Goal: Information Seeking & Learning: Learn about a topic

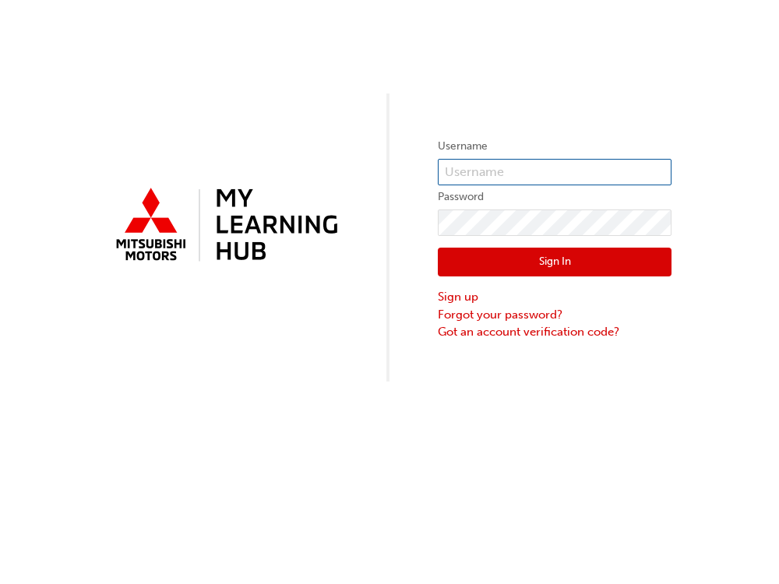
click at [501, 167] on input "text" at bounding box center [555, 172] width 234 height 26
type input "[EMAIL_ADDRESS][PERSON_NAME][DOMAIN_NAME]"
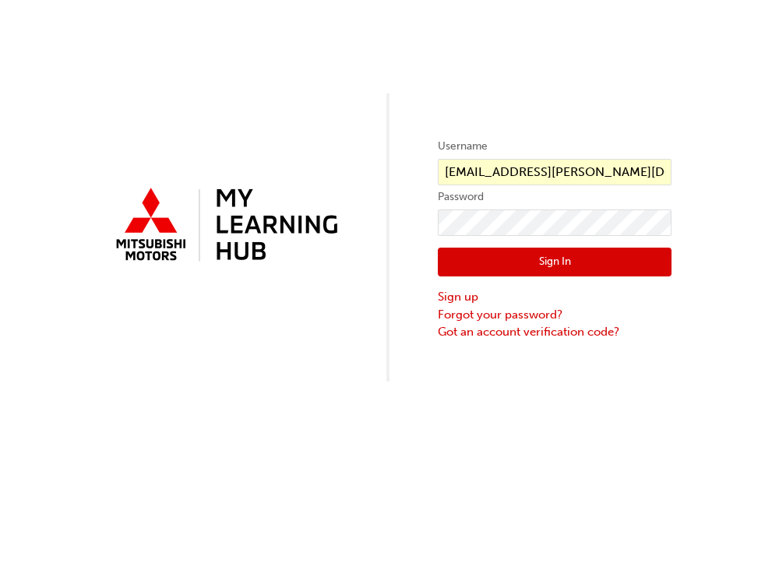
click at [540, 258] on button "Sign In" at bounding box center [555, 263] width 234 height 30
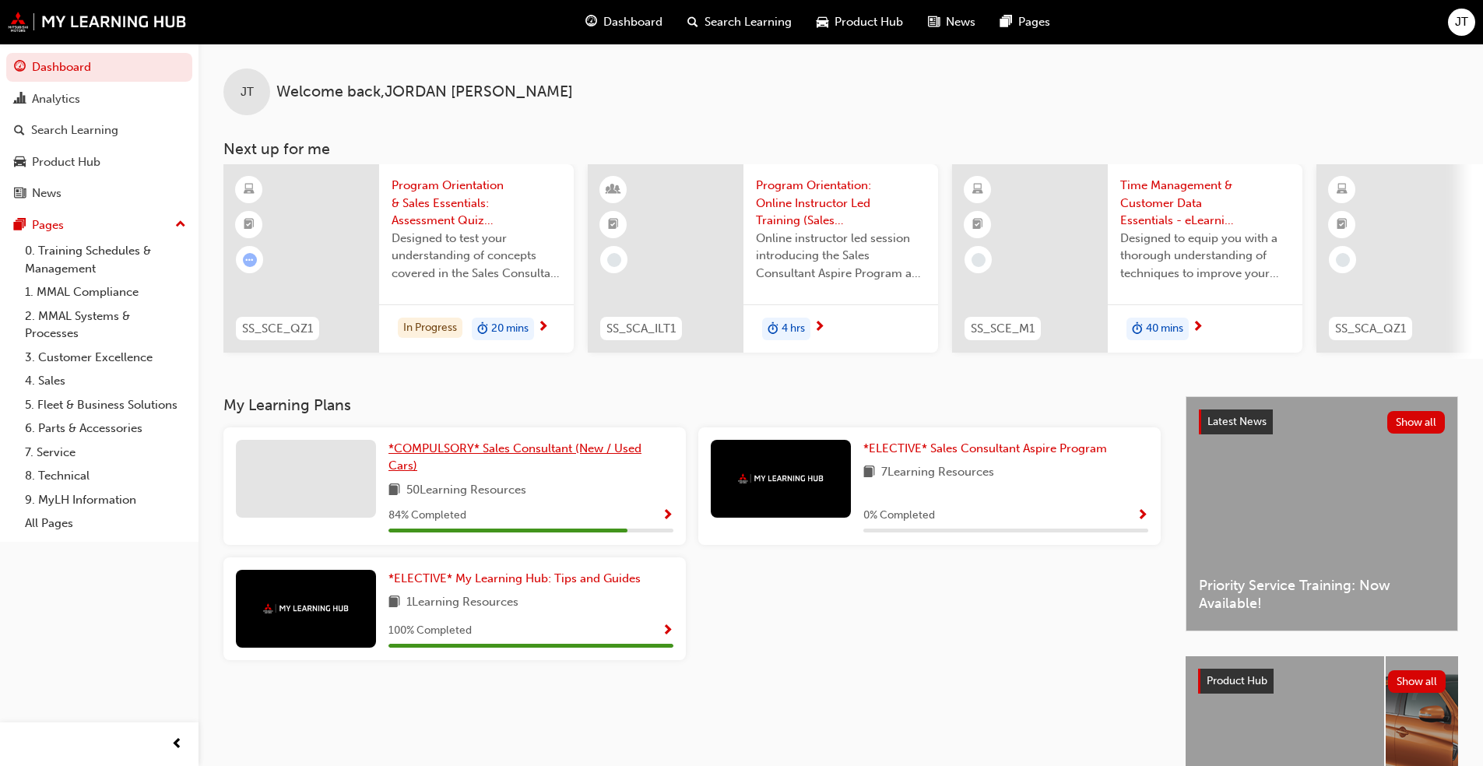
click at [501, 460] on span "*COMPULSORY* Sales Consultant (New / Used Cars)" at bounding box center [515, 457] width 253 height 32
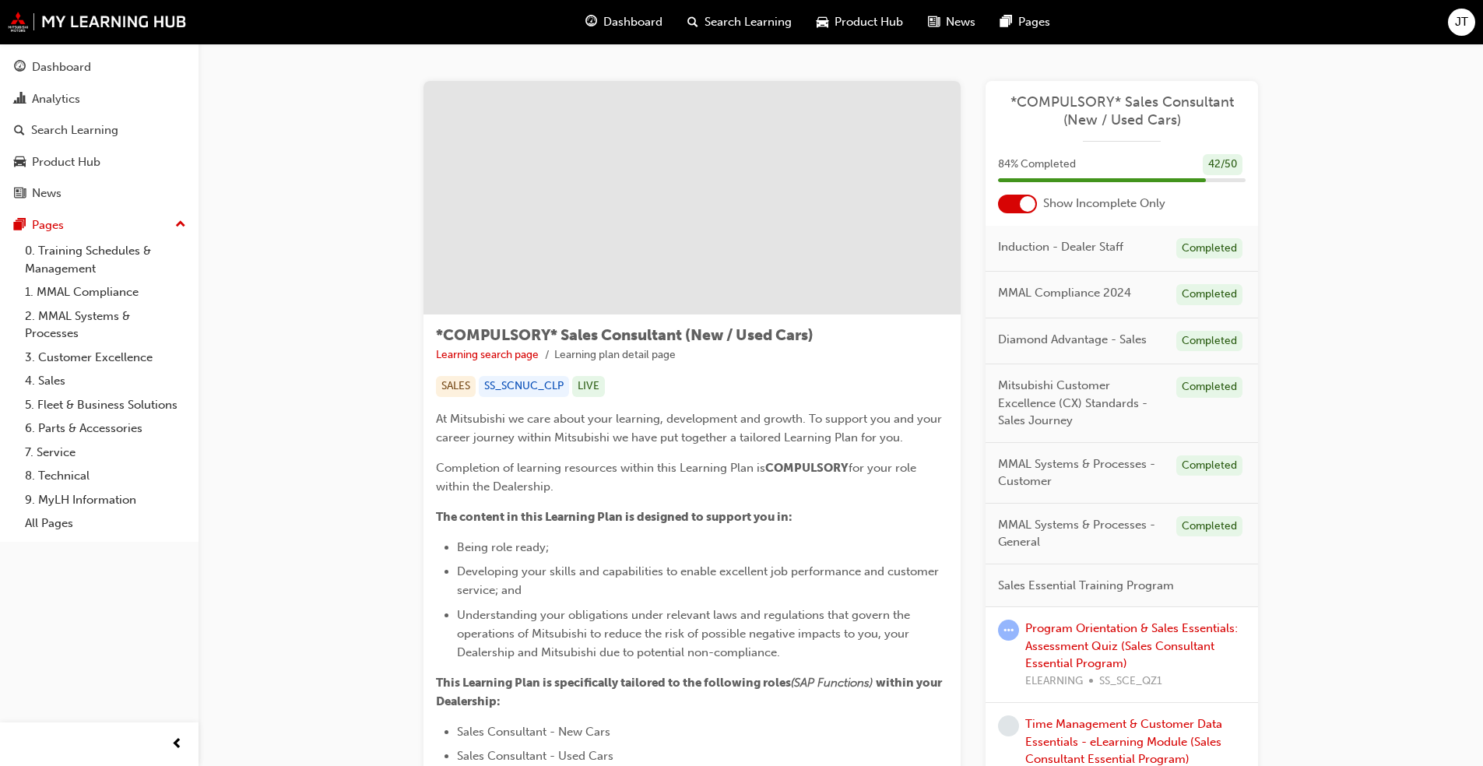
click at [778, 209] on div at bounding box center [1017, 204] width 39 height 19
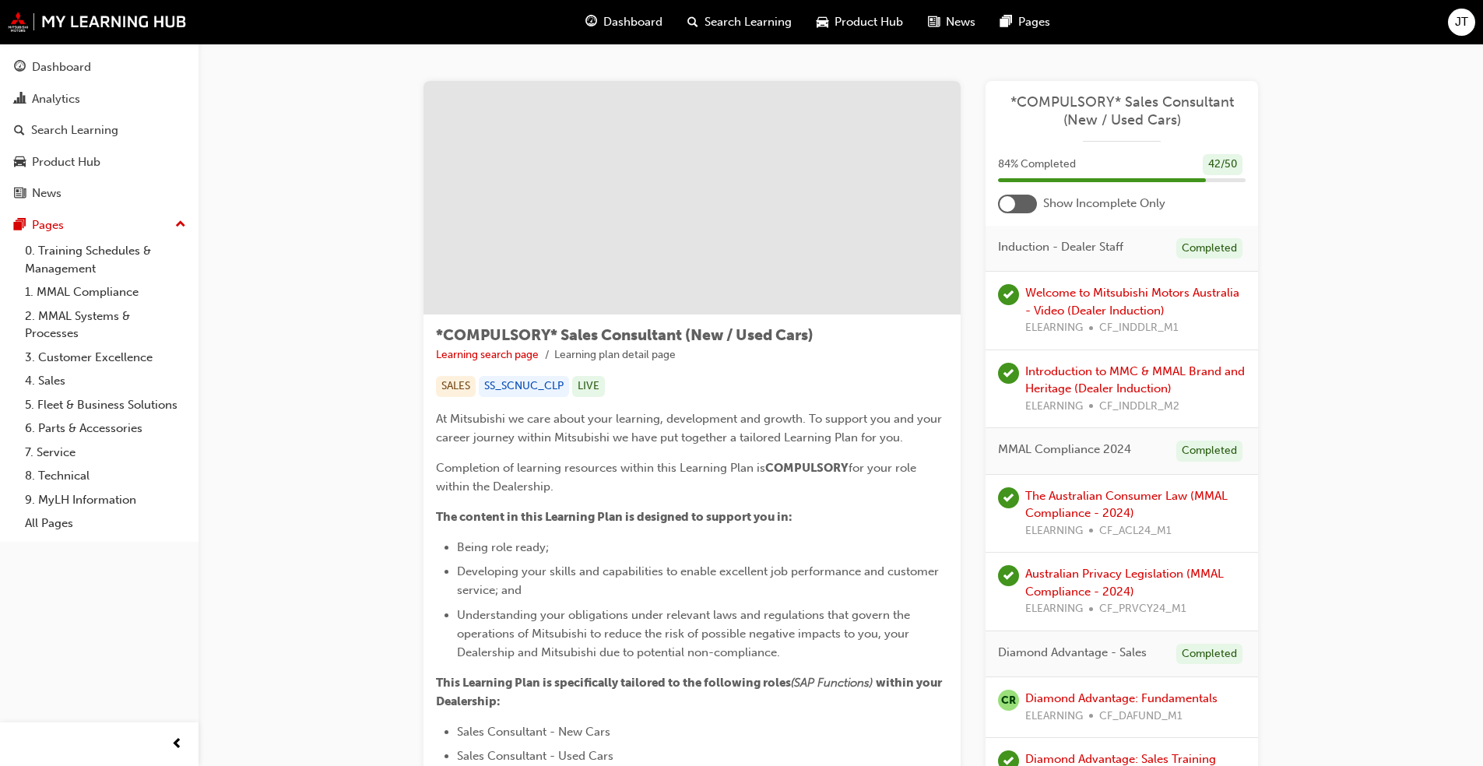
click at [778, 206] on div at bounding box center [1017, 204] width 39 height 19
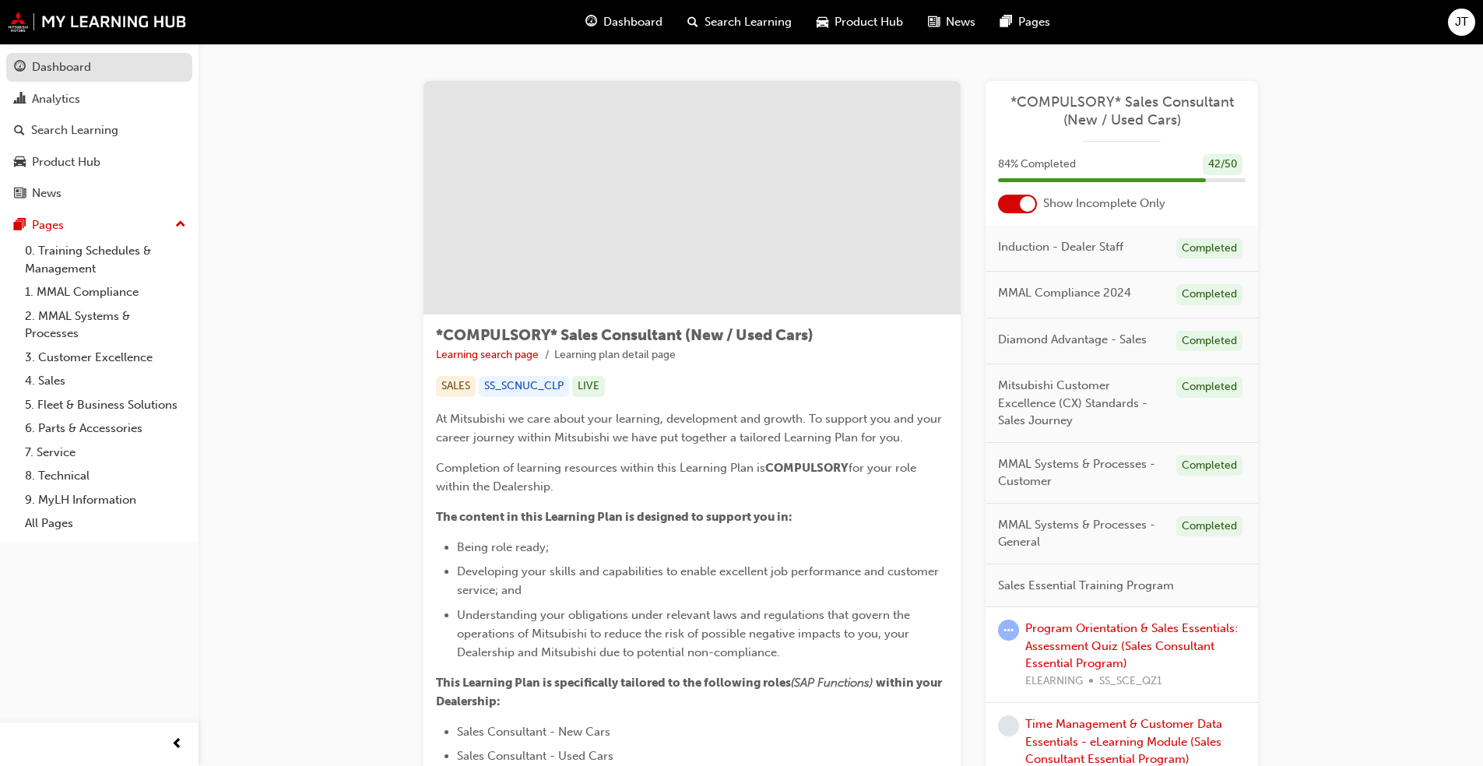
drag, startPoint x: 83, startPoint y: 66, endPoint x: 104, endPoint y: 65, distance: 21.1
click at [83, 66] on div "Dashboard" at bounding box center [61, 67] width 59 height 18
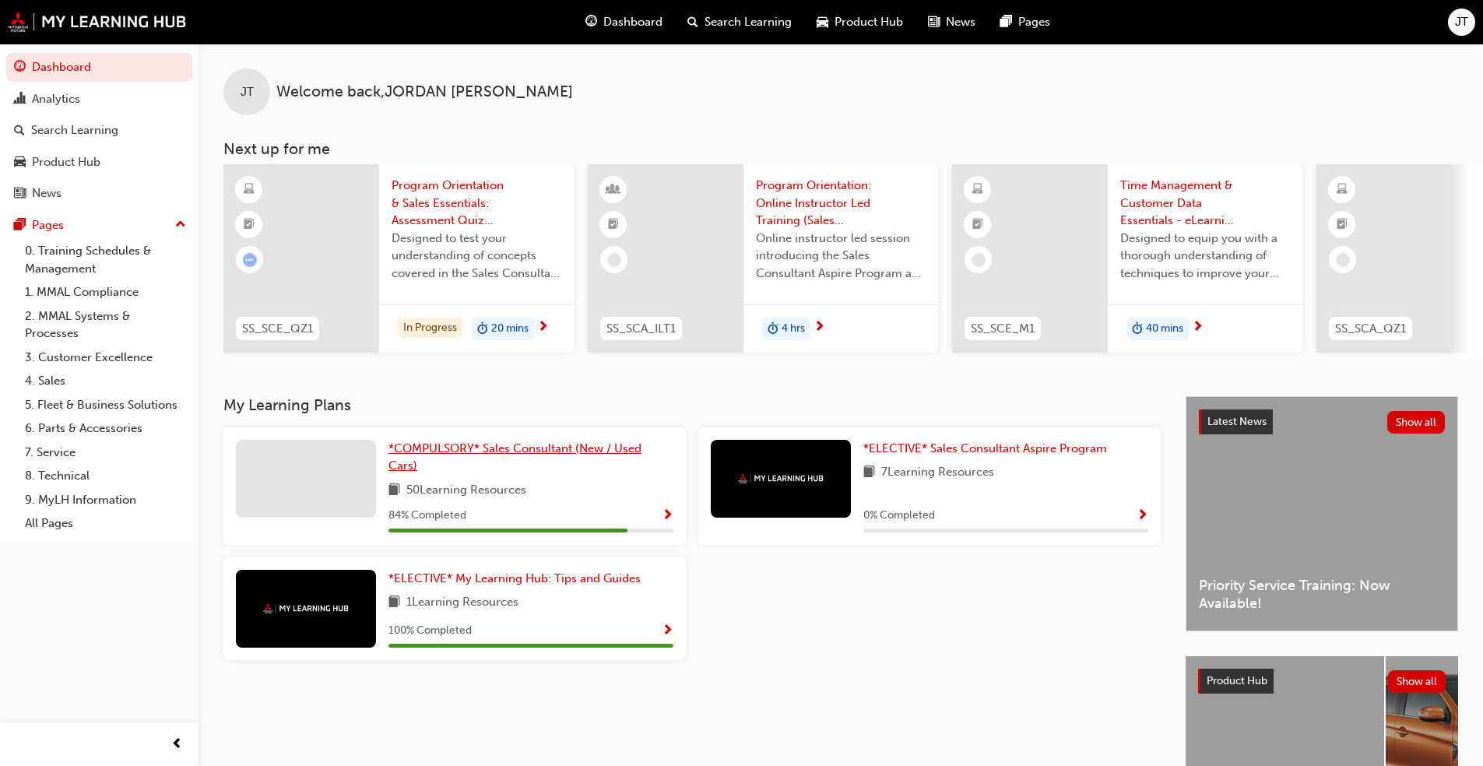
click at [452, 454] on span "*COMPULSORY* Sales Consultant (New / Used Cars)" at bounding box center [515, 457] width 253 height 32
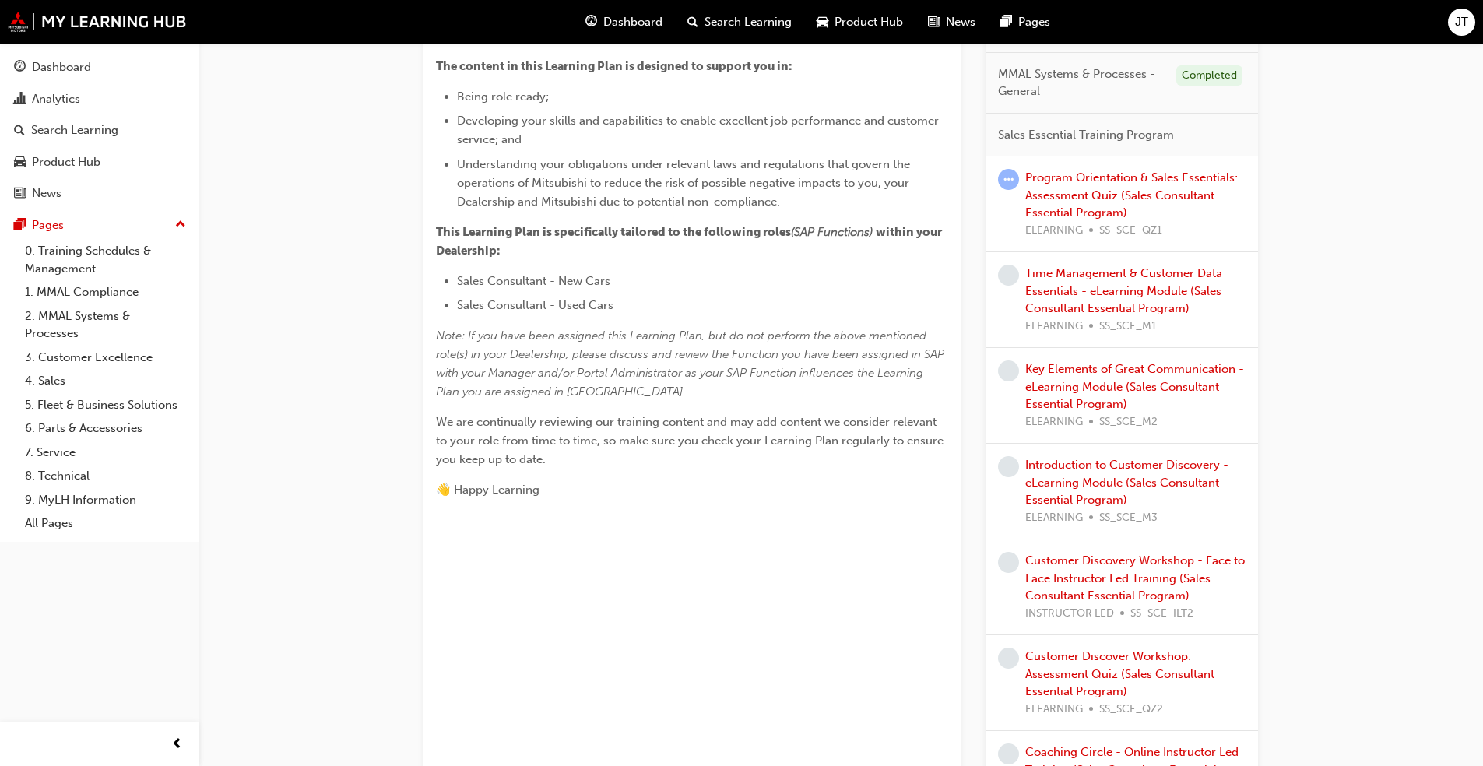
scroll to position [356, 0]
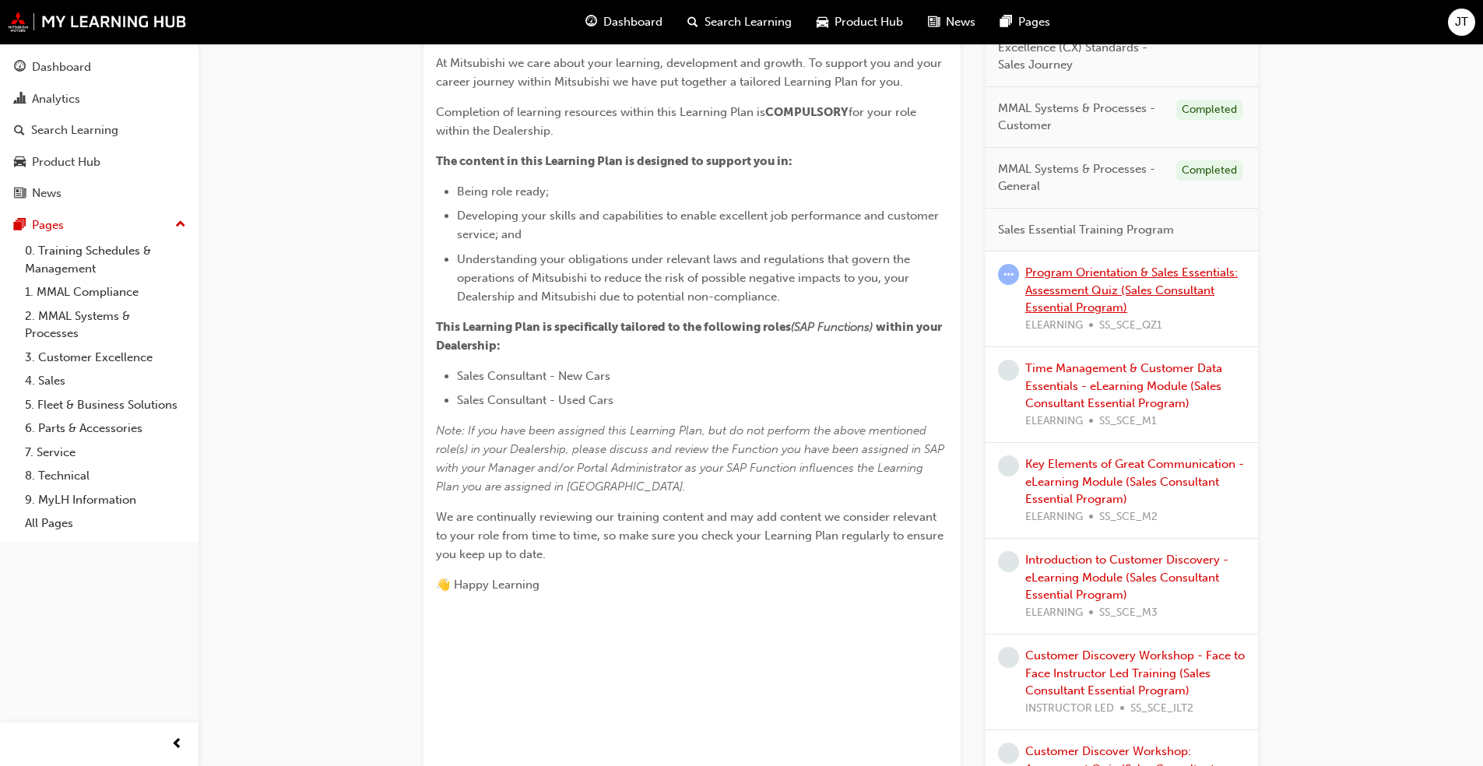
click at [778, 284] on link "Program Orientation & Sales Essentials: Assessment Quiz (Sales Consultant Essen…" at bounding box center [1131, 289] width 213 height 49
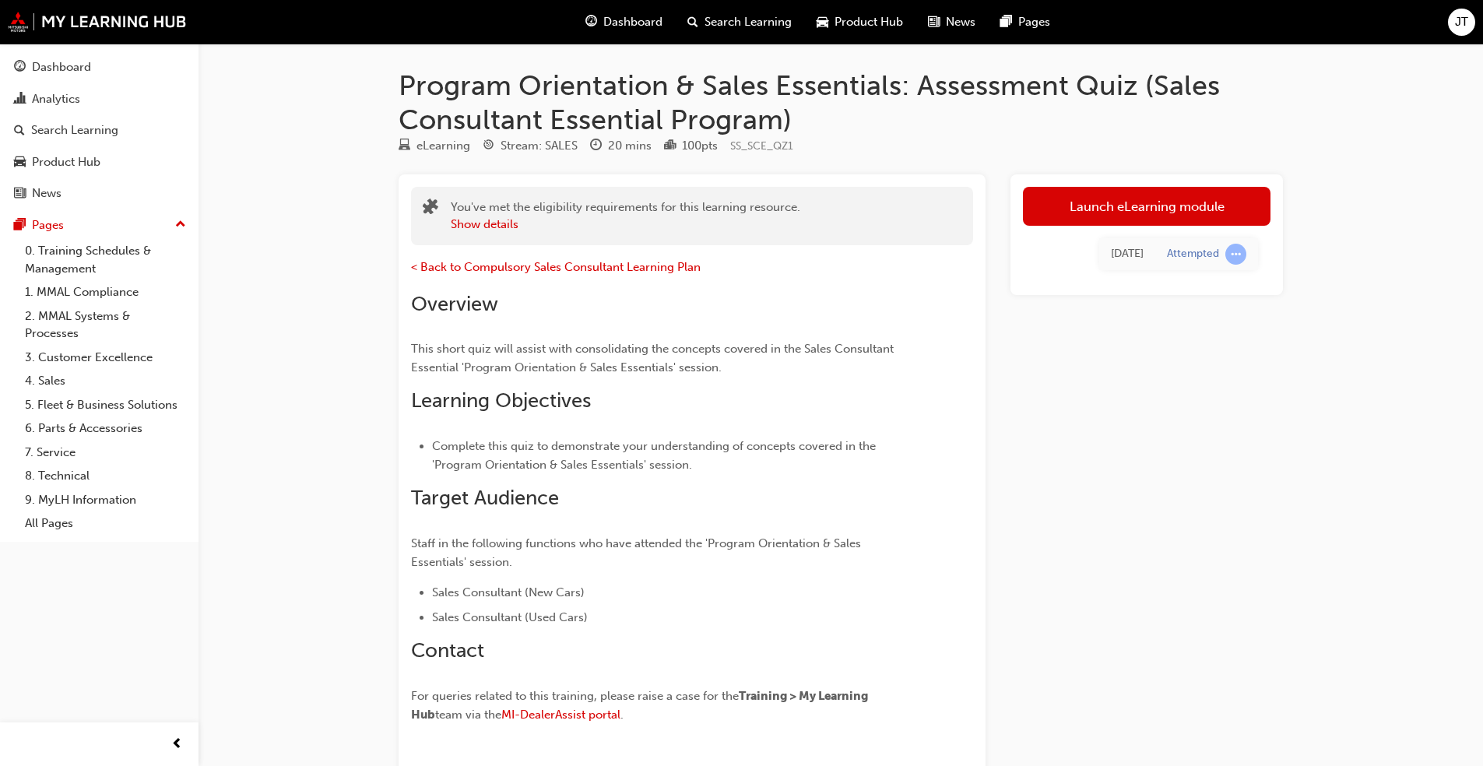
scroll to position [78, 0]
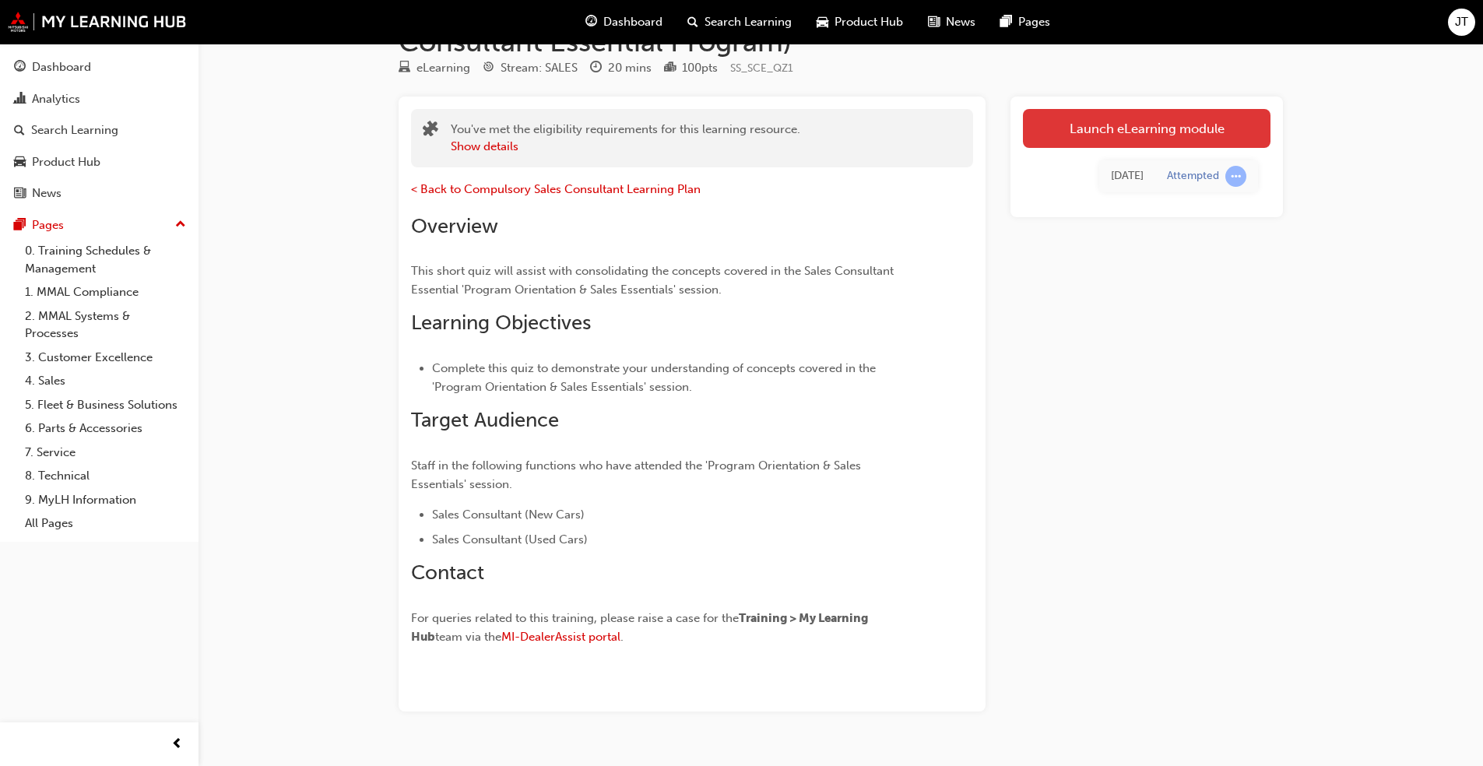
click at [778, 139] on link "Launch eLearning module" at bounding box center [1147, 128] width 248 height 39
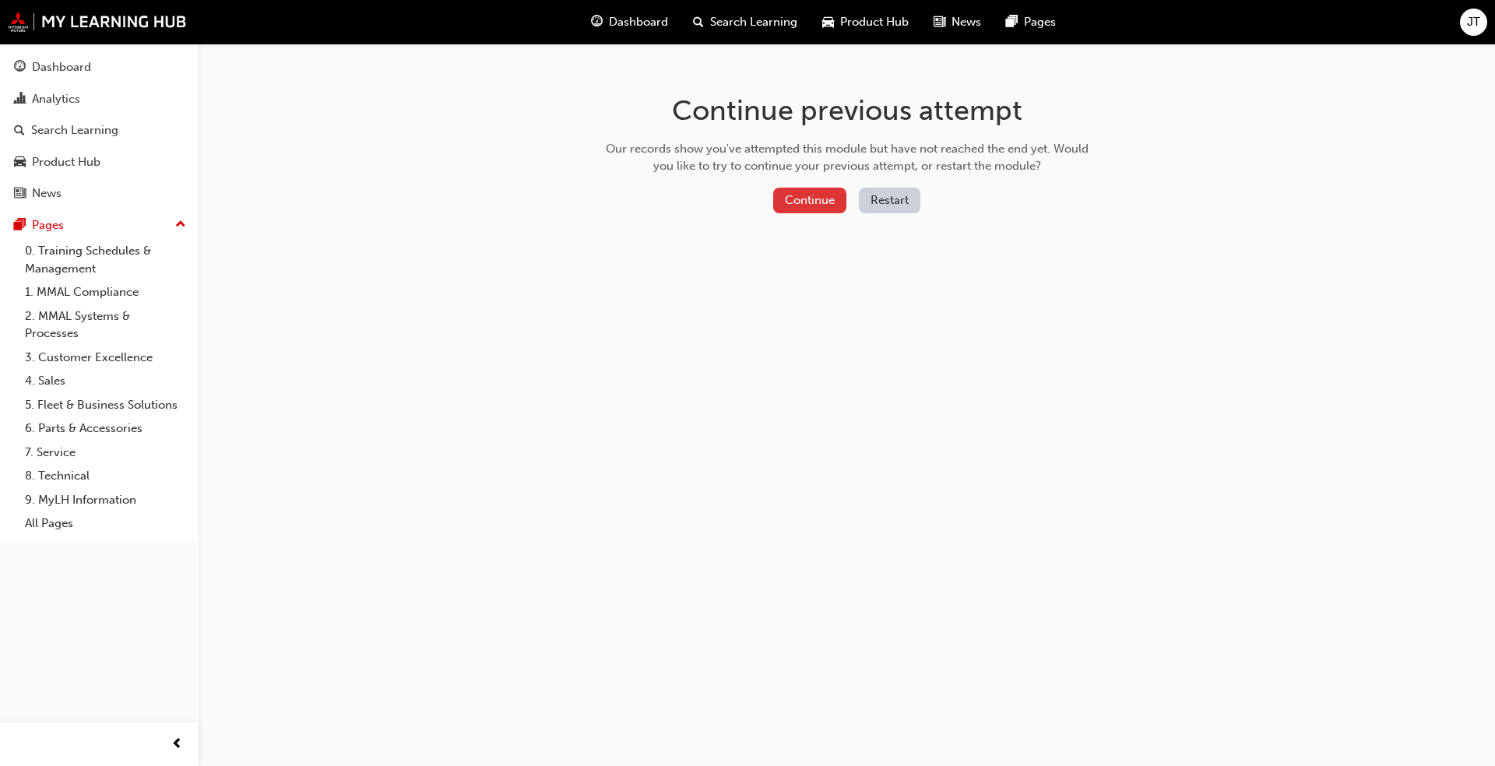
click at [778, 201] on button "Continue" at bounding box center [809, 201] width 73 height 26
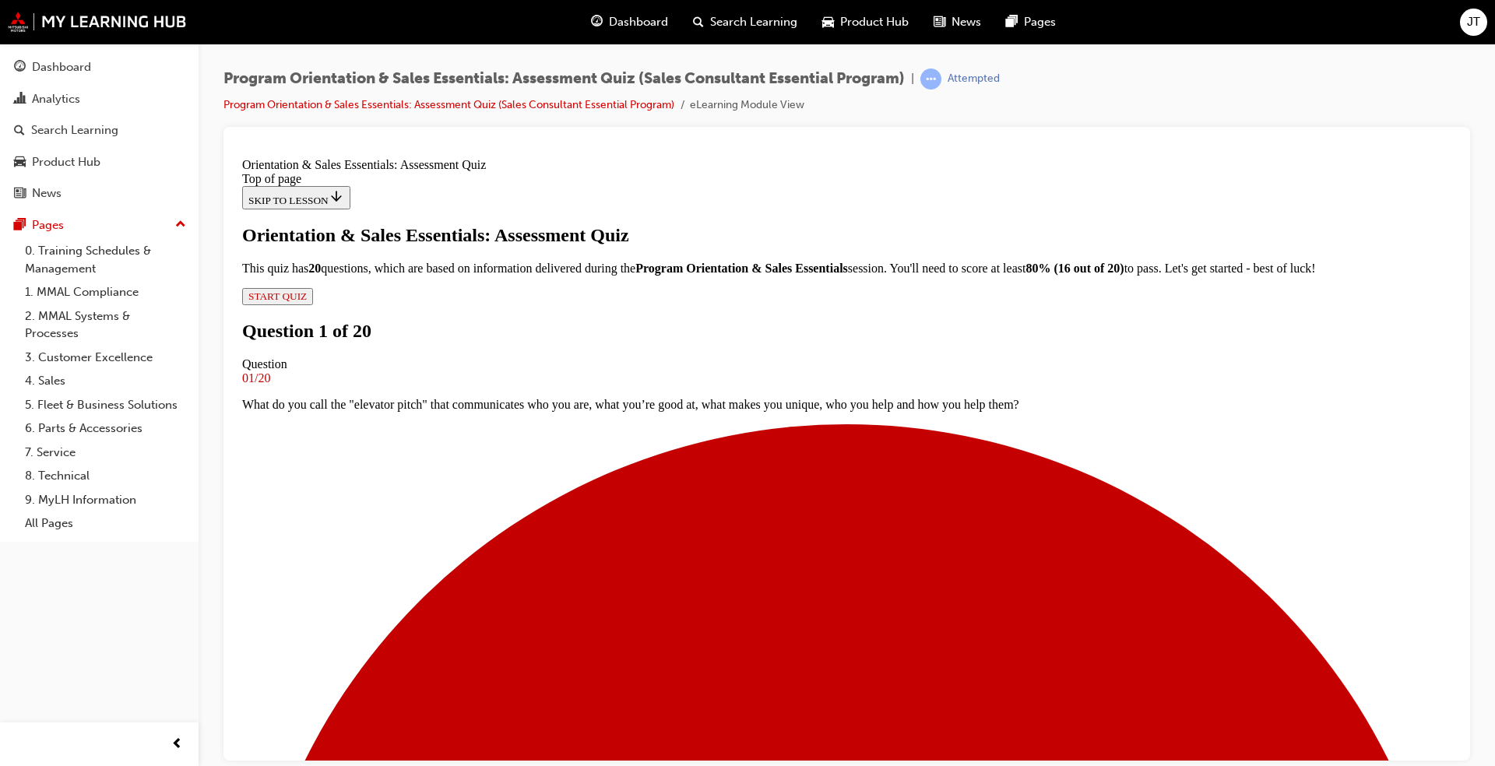
scroll to position [156, 0]
